Goal: Information Seeking & Learning: Find specific fact

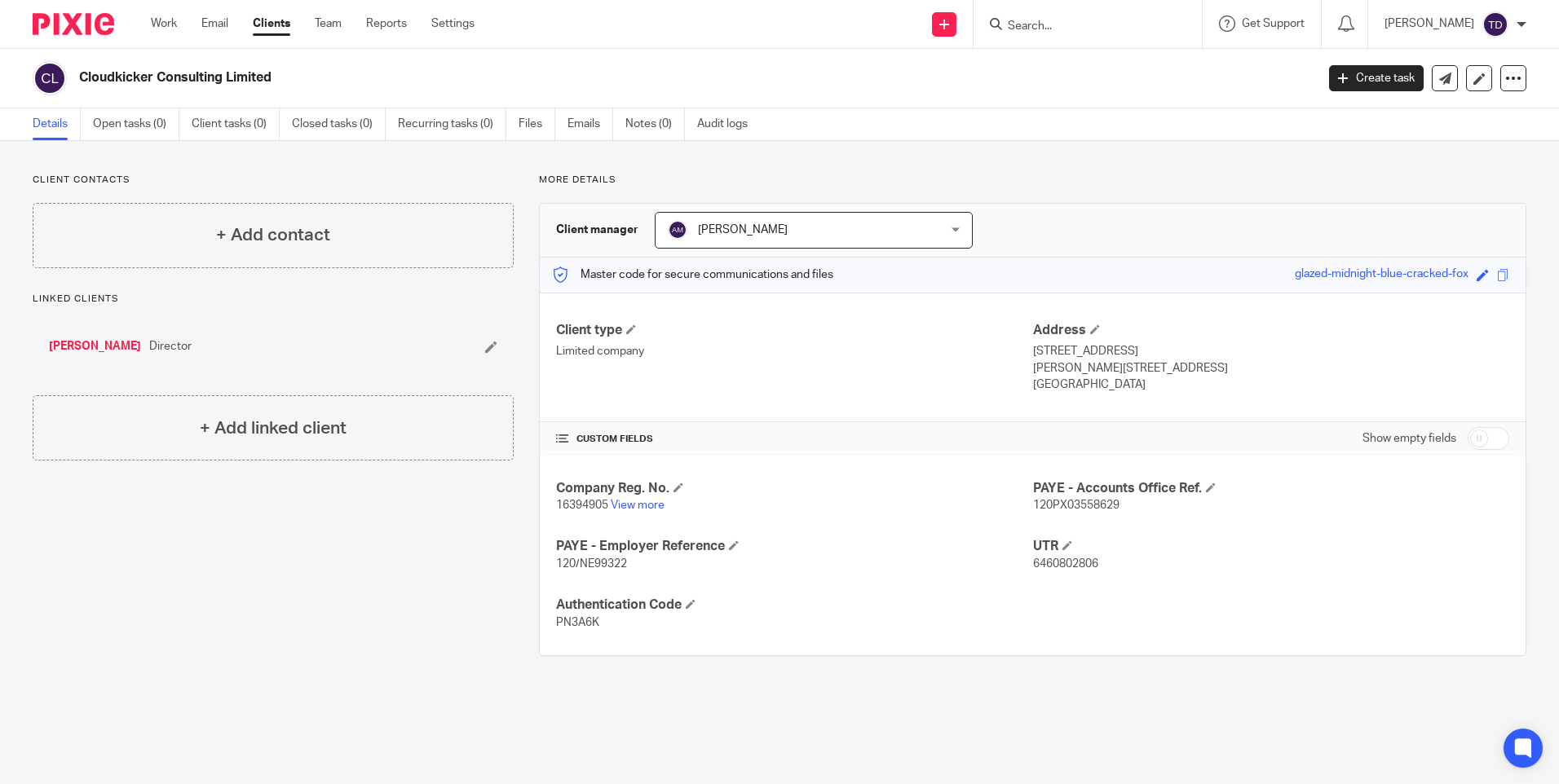
click at [1104, 32] on input "Search" at bounding box center [1079, 27] width 147 height 14
type input "digi"
click at [1141, 63] on link at bounding box center [1104, 63] width 203 height 24
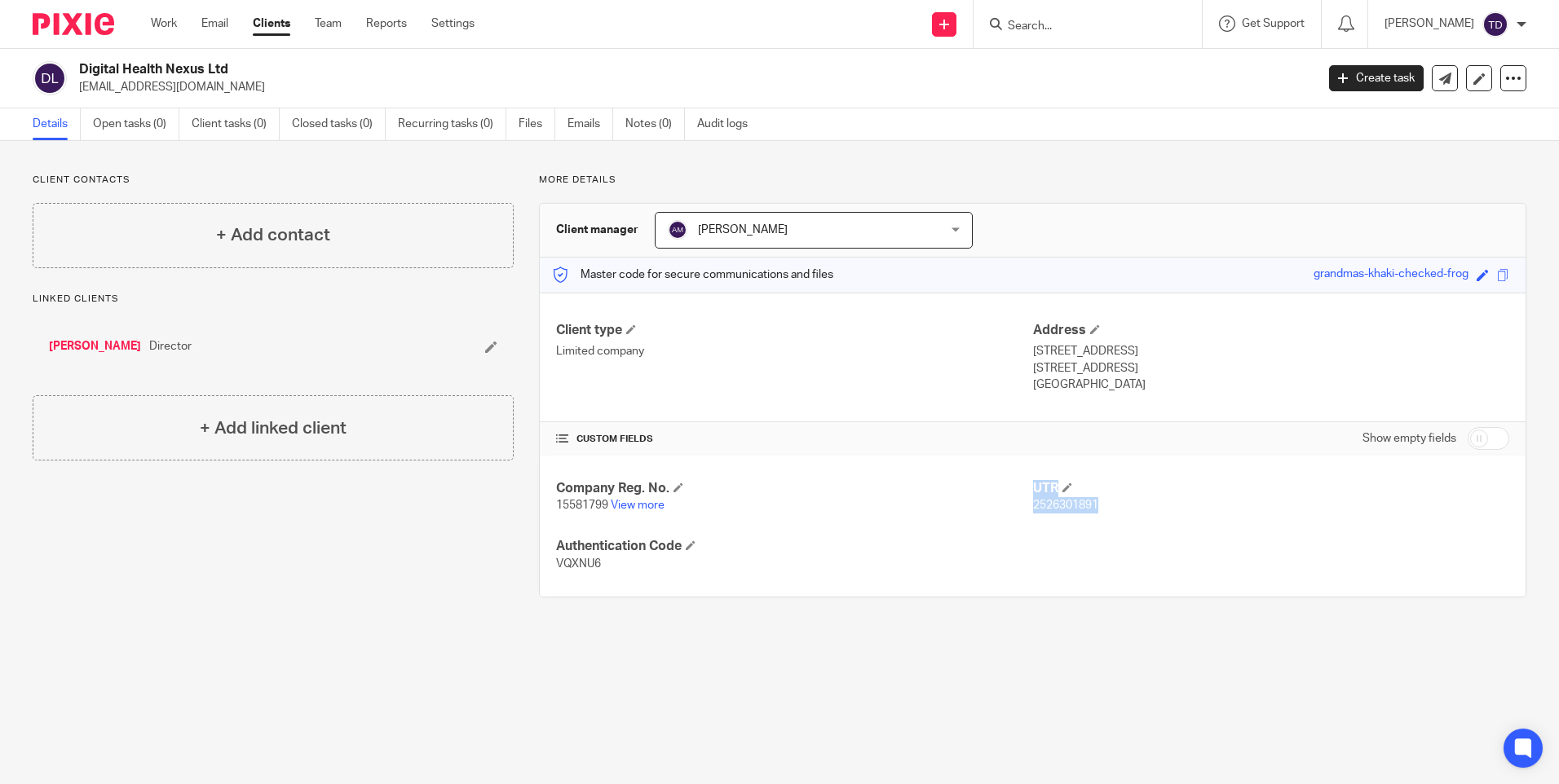
drag, startPoint x: 1020, startPoint y: 506, endPoint x: 1111, endPoint y: 509, distance: 91.0
click at [1111, 509] on div "Company Reg. No. 15581799 View more UTR 2526301891 Authentication Code VQXNU6" at bounding box center [1032, 527] width 986 height 142
drag, startPoint x: 1111, startPoint y: 509, endPoint x: 1001, endPoint y: 515, distance: 110.2
click at [983, 524] on div "Company Reg. No. 15581799 View more UTR 2526301891 Authentication Code VQXNU6" at bounding box center [1032, 527] width 986 height 142
drag, startPoint x: 1027, startPoint y: 503, endPoint x: 1095, endPoint y: 500, distance: 68.1
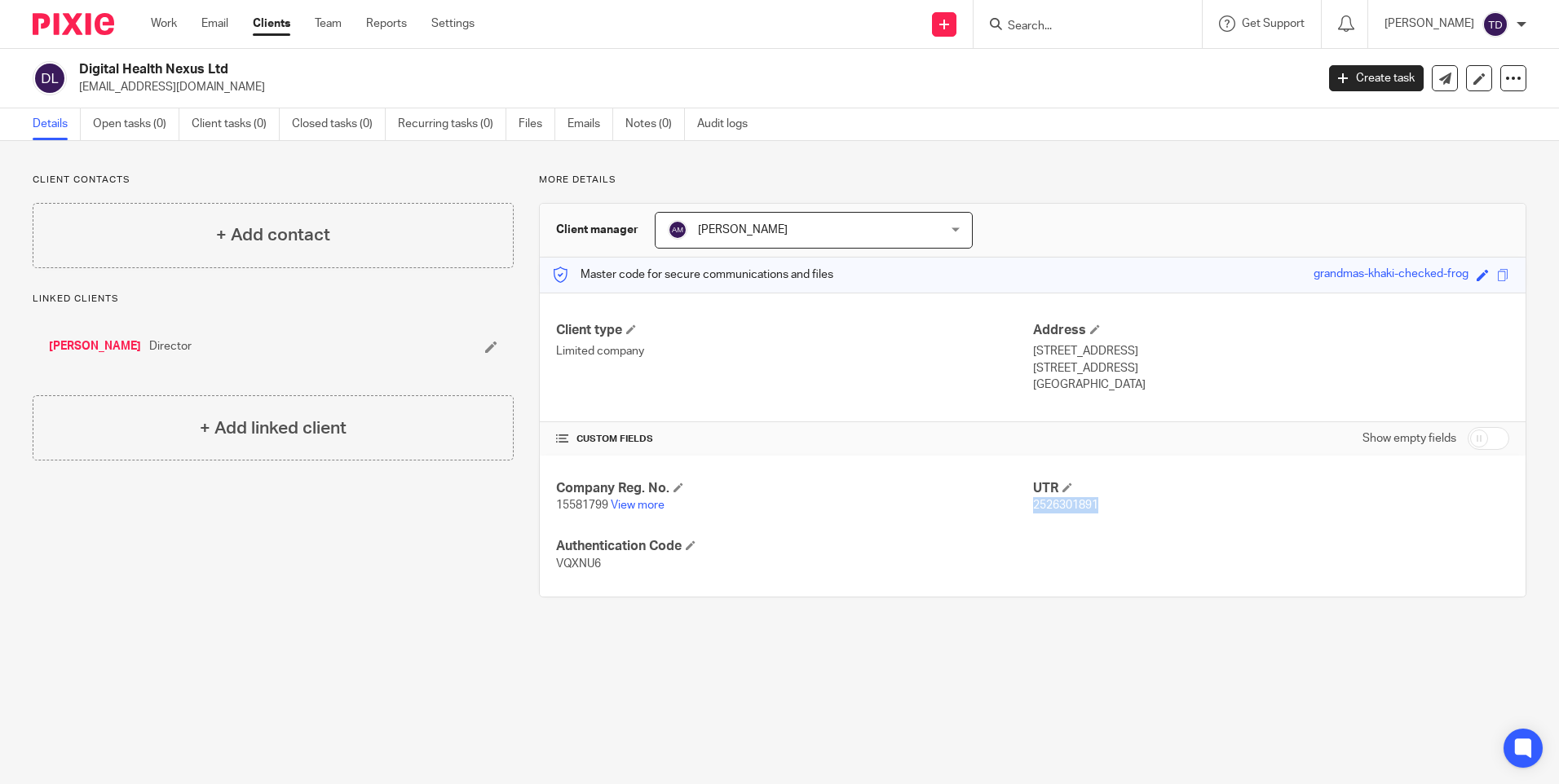
click at [1095, 500] on p "2526301891" at bounding box center [1271, 506] width 476 height 16
copy span "2526301891"
drag, startPoint x: 82, startPoint y: 61, endPoint x: 224, endPoint y: 54, distance: 142.2
click at [224, 54] on div "Digital Health Nexus Ltd jostanton44@icloud.com Create task Update from Compani…" at bounding box center [780, 78] width 1559 height 59
copy h2 "Digital Health Nexus Ltd"
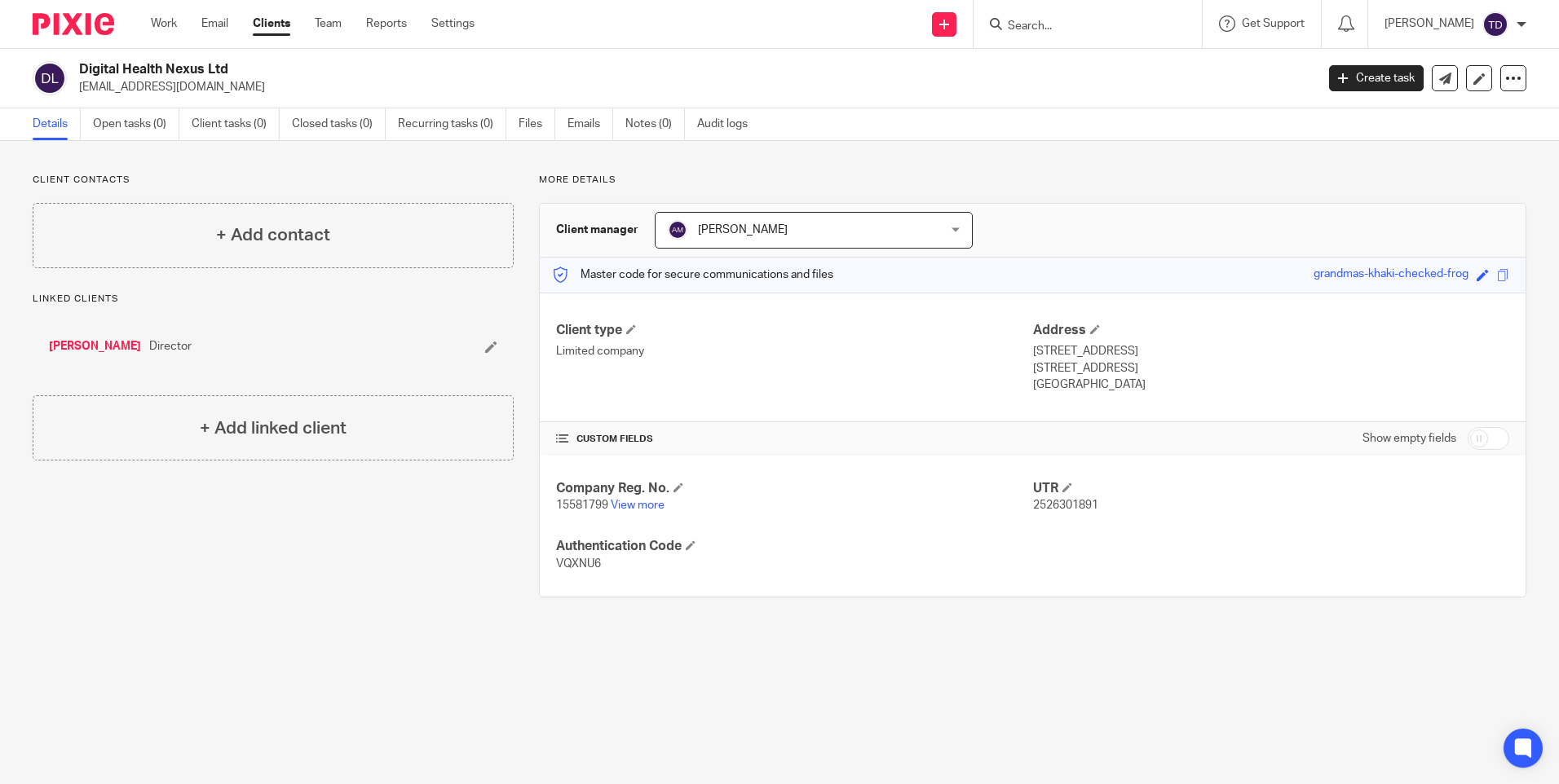
click at [663, 504] on p "15581799 View more" at bounding box center [794, 506] width 476 height 16
click at [623, 507] on link "View more" at bounding box center [637, 505] width 54 height 12
drag, startPoint x: 550, startPoint y: 507, endPoint x: 607, endPoint y: 505, distance: 57.0
click at [607, 505] on div "Company Reg. No. 15581799 View more UTR 2526301891 Authentication Code VQXNU6" at bounding box center [1032, 527] width 986 height 142
copy span "15581799"
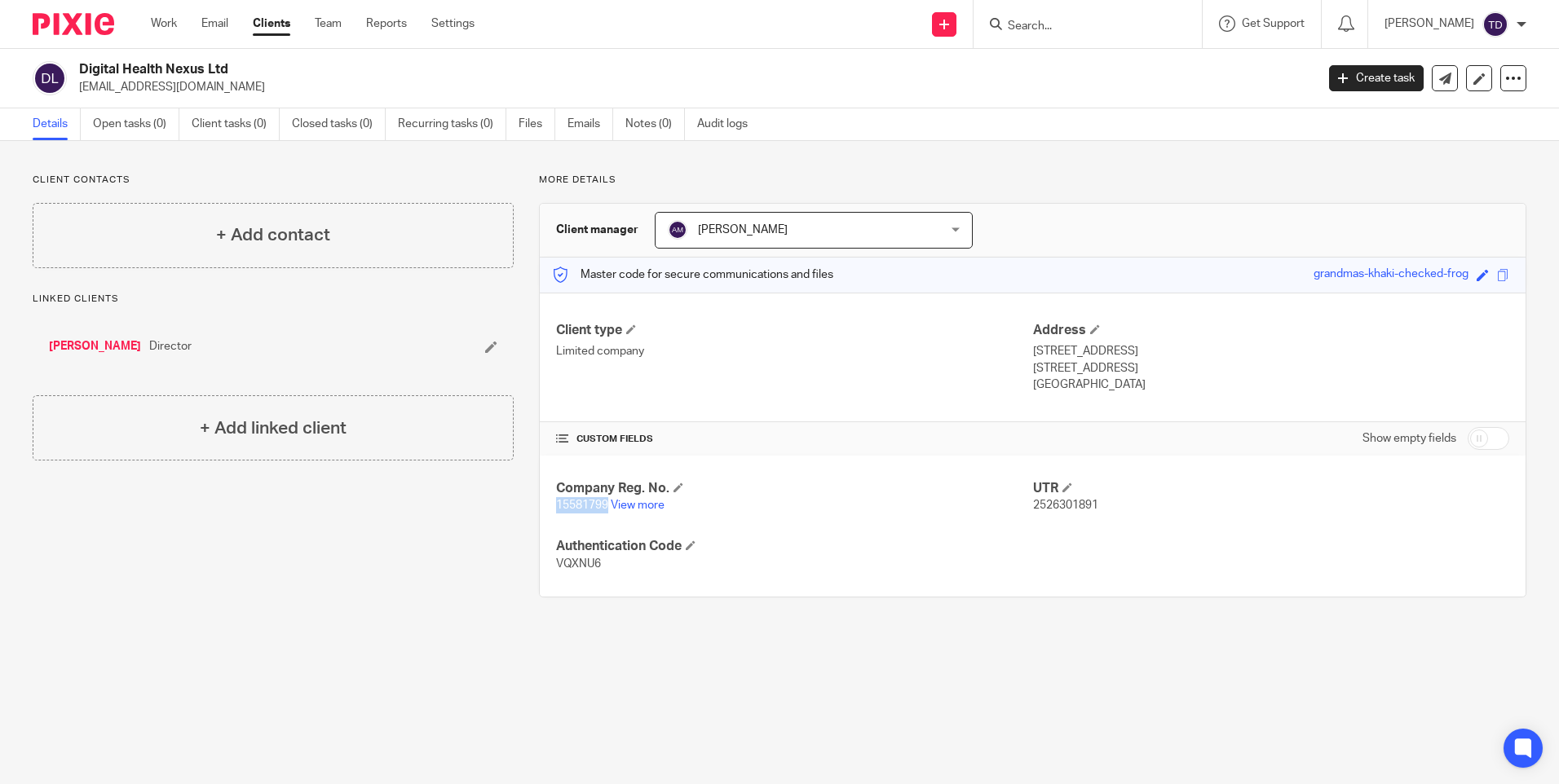
click at [95, 341] on link "[PERSON_NAME]" at bounding box center [95, 347] width 92 height 16
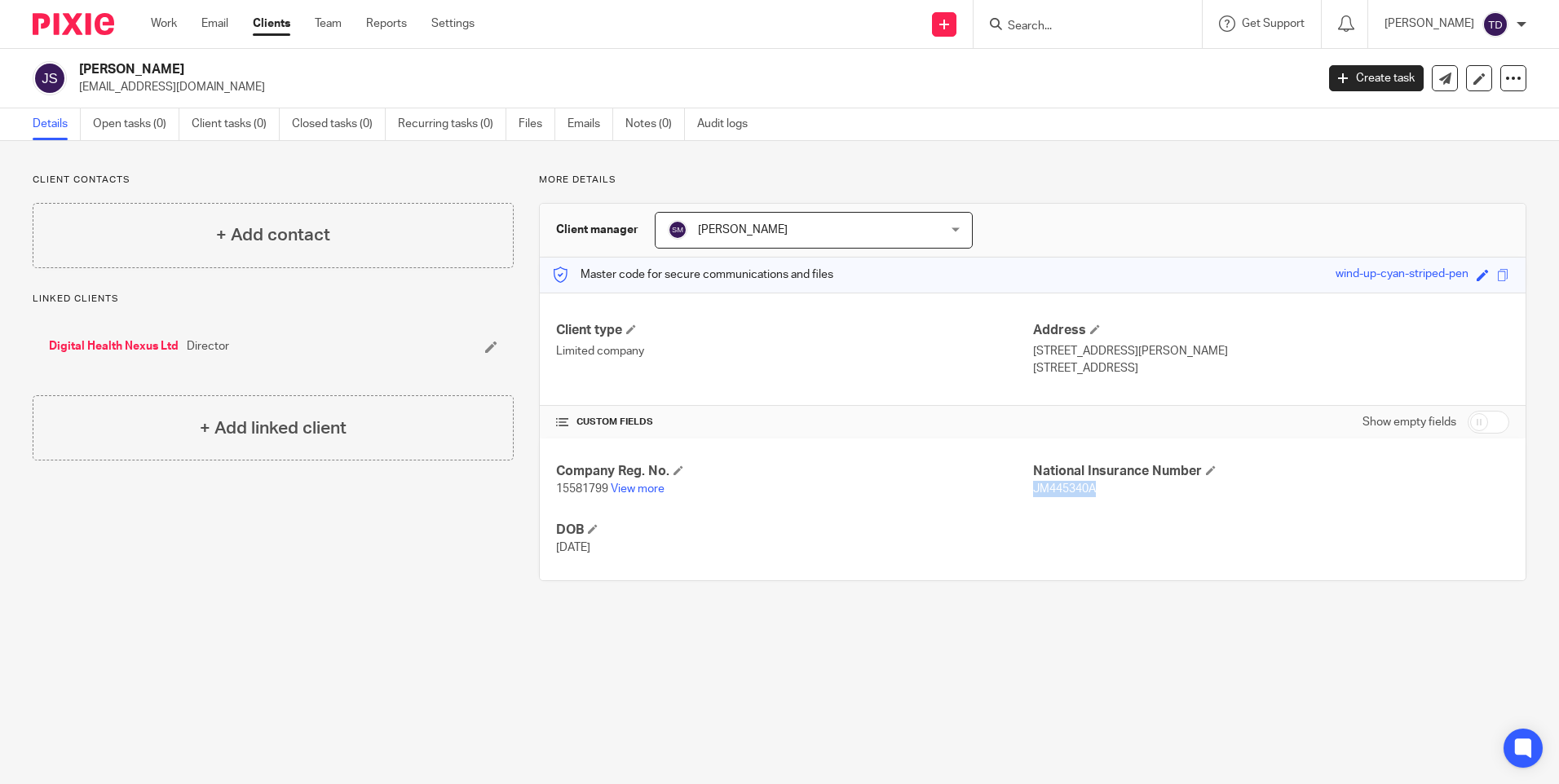
drag, startPoint x: 1035, startPoint y: 488, endPoint x: 1090, endPoint y: 490, distance: 55.0
click at [1090, 490] on p "JM445340A" at bounding box center [1271, 489] width 476 height 16
click at [1103, 23] on input "Search" at bounding box center [1079, 27] width 147 height 14
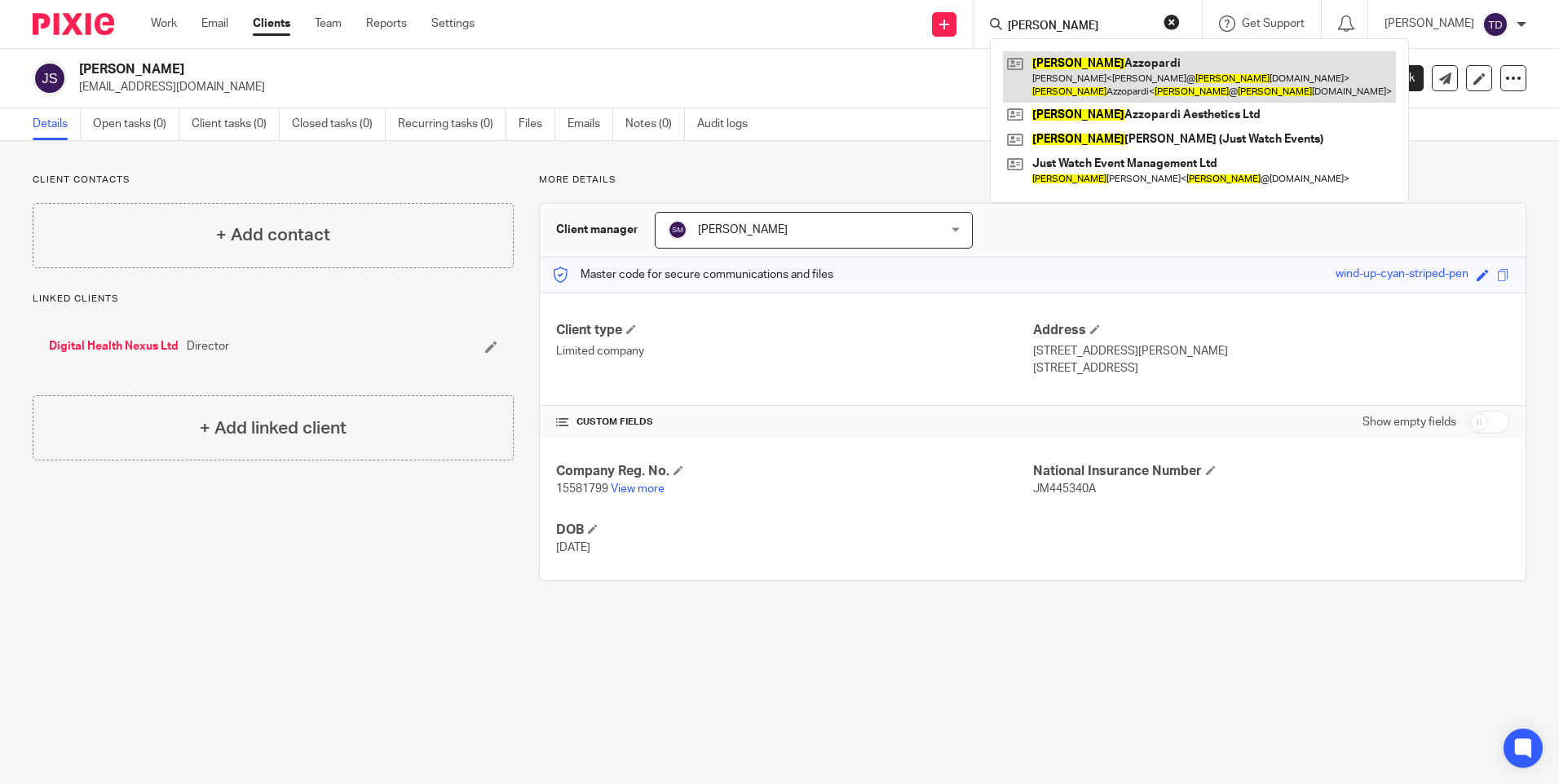
type input "[PERSON_NAME]"
click at [1132, 68] on link at bounding box center [1199, 77] width 393 height 50
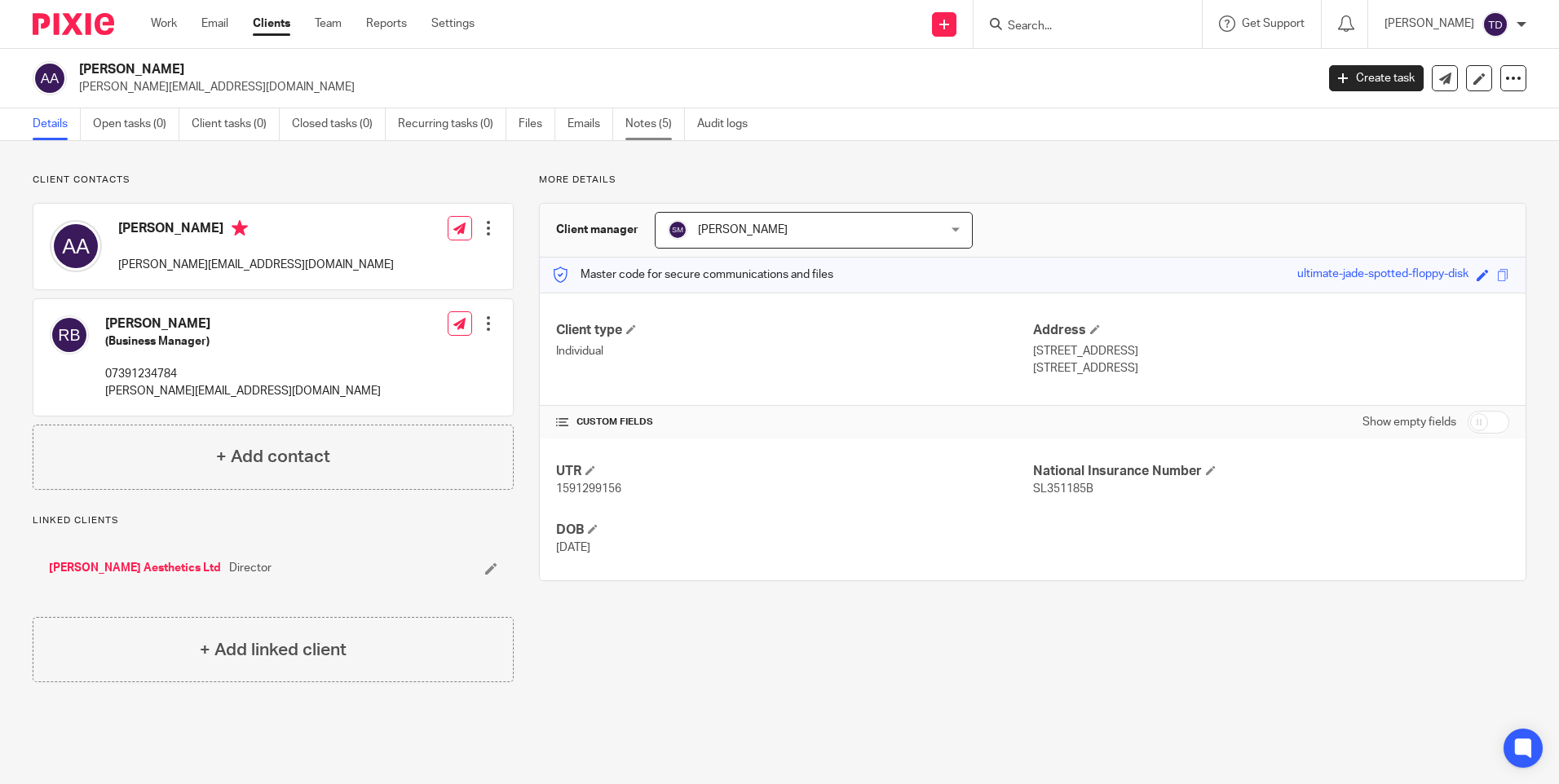
click at [647, 126] on link "Notes (5)" at bounding box center [655, 123] width 59 height 32
